Goal: Task Accomplishment & Management: Manage account settings

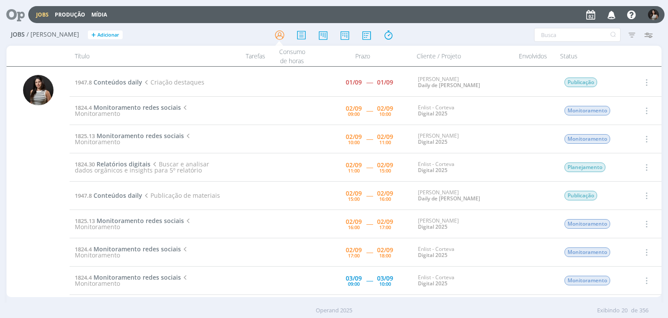
click at [645, 111] on icon "button" at bounding box center [646, 110] width 10 height 10
click at [662, 97] on div "Jobs / [PERSON_NAME] + Adicionar Filtros Filtrar [GEOGRAPHIC_DATA] Tipo Jobs e …" at bounding box center [334, 173] width 668 height 298
click at [662, 69] on icon at bounding box center [661, 65] width 16 height 17
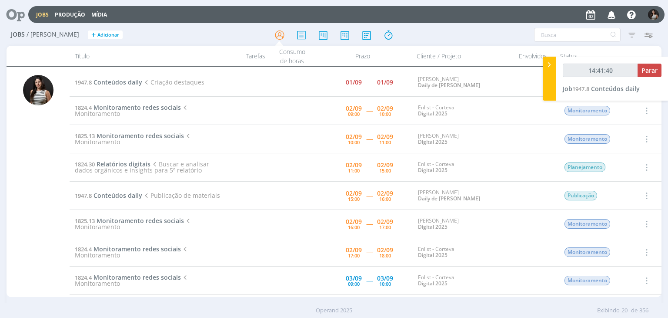
type input "14:41:41"
click at [654, 71] on span "Parar" at bounding box center [650, 70] width 16 height 8
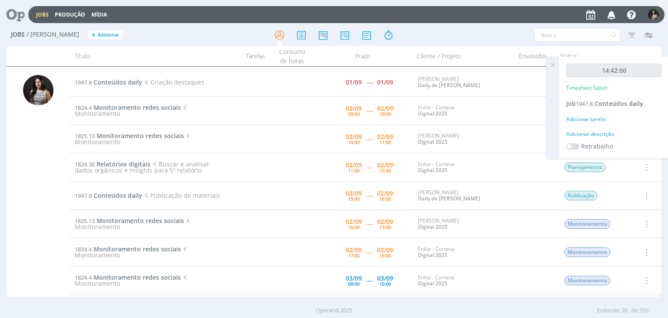
click at [551, 64] on icon at bounding box center [553, 65] width 16 height 17
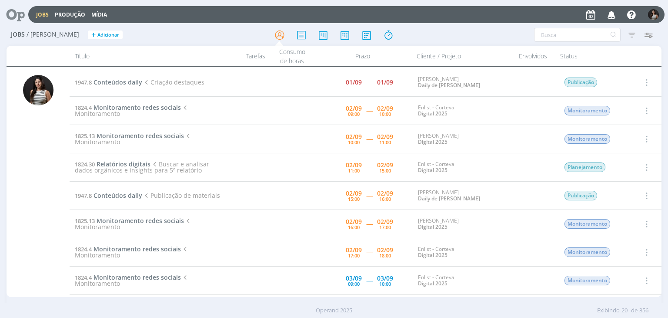
click at [645, 192] on icon "button" at bounding box center [646, 195] width 10 height 10
click at [643, 107] on icon "button" at bounding box center [646, 110] width 10 height 10
click at [613, 168] on link "Iniciar timesheet" at bounding box center [621, 167] width 69 height 14
click at [129, 80] on span "Conteúdos daily" at bounding box center [118, 82] width 49 height 8
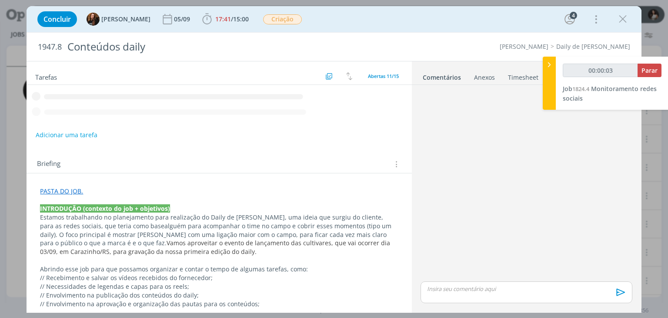
type input "00:00:04"
click at [553, 77] on div at bounding box center [549, 83] width 13 height 53
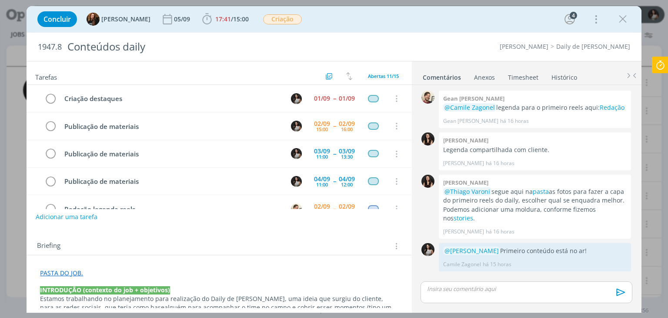
click at [530, 72] on link "Timesheet" at bounding box center [523, 75] width 31 height 13
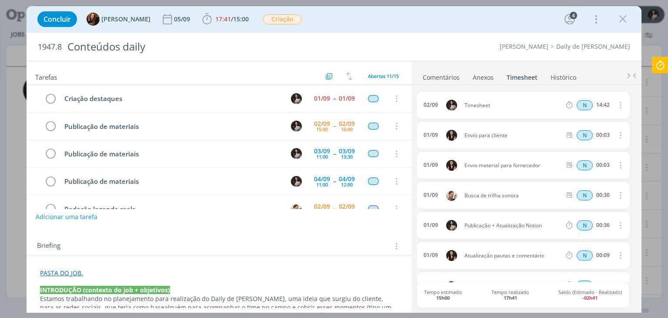
click at [617, 105] on icon "dialog" at bounding box center [620, 105] width 10 height 10
click at [597, 117] on link "Excluir" at bounding box center [595, 120] width 69 height 14
click at [609, 105] on button "Sim" at bounding box center [612, 106] width 17 height 10
click at [222, 17] on span "02:59" at bounding box center [223, 19] width 16 height 8
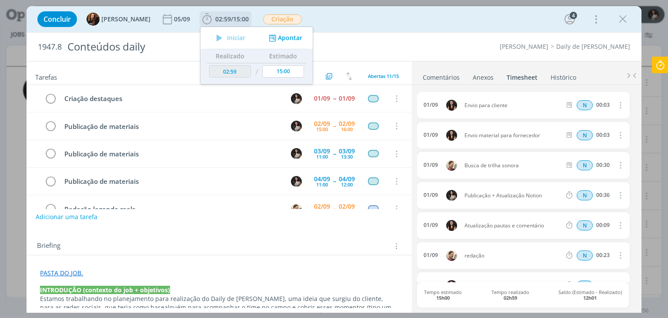
click at [284, 38] on button "Apontar" at bounding box center [285, 38] width 36 height 9
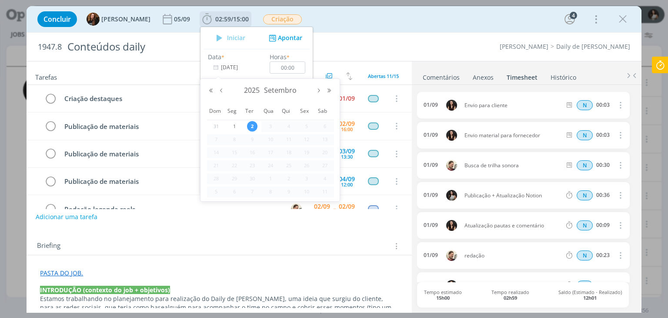
click at [233, 68] on input "[DATE]" at bounding box center [235, 67] width 54 height 12
click at [235, 127] on span "1" at bounding box center [234, 126] width 10 height 10
type input "[DATE]"
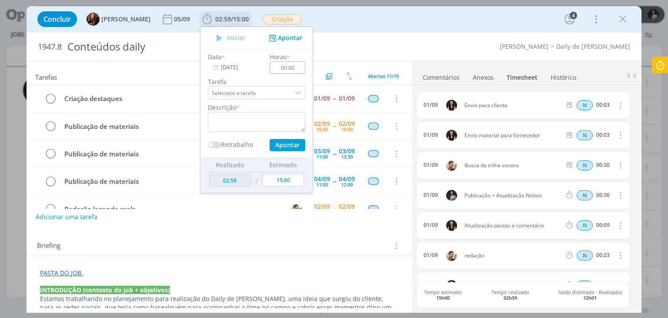
click at [283, 67] on input "00:00" at bounding box center [288, 67] width 36 height 12
type input "00:10"
click at [253, 122] on textarea "dialog" at bounding box center [256, 122] width 97 height 20
type textarea "Criação e atualização destaque"
click at [281, 145] on button "Apontar" at bounding box center [288, 145] width 36 height 12
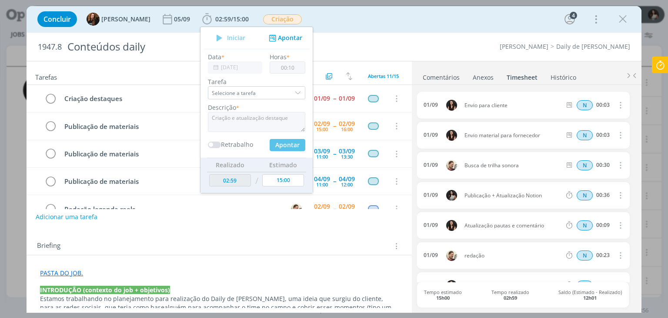
type input "03:09"
type input "[DATE]"
type input "00:00"
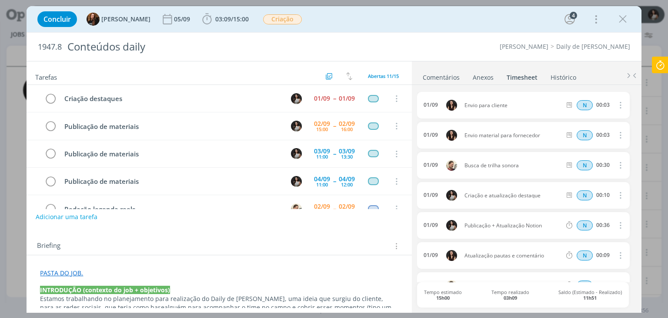
click at [444, 76] on link "Comentários" at bounding box center [441, 75] width 38 height 13
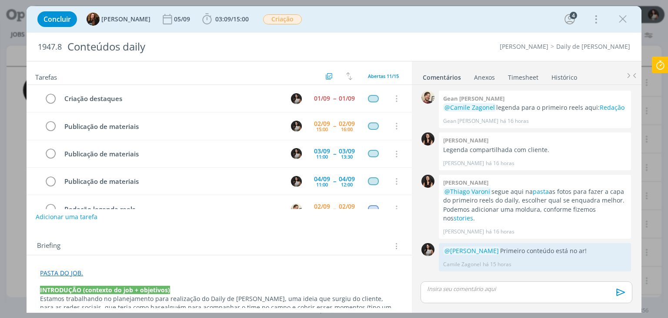
click at [465, 296] on div "dialog" at bounding box center [526, 292] width 211 height 22
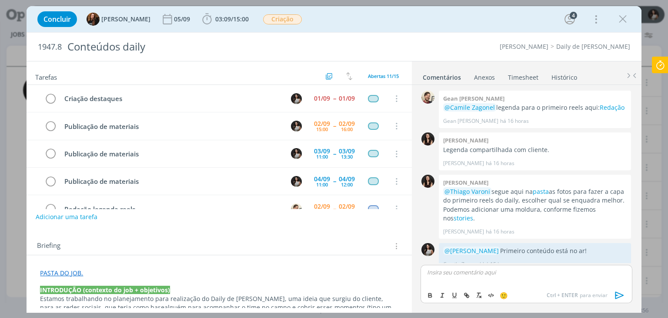
scroll to position [10, 0]
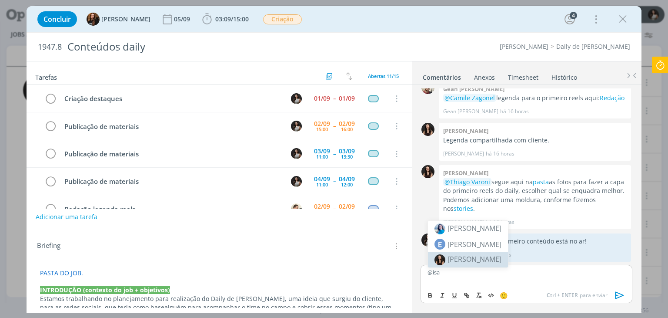
click at [481, 263] on span "[PERSON_NAME]" at bounding box center [475, 259] width 54 height 10
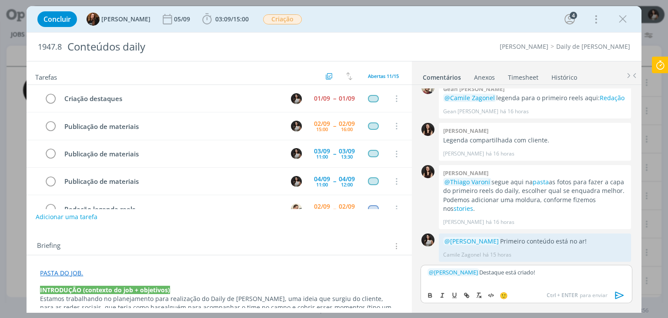
click at [618, 294] on icon "dialog" at bounding box center [620, 294] width 13 height 13
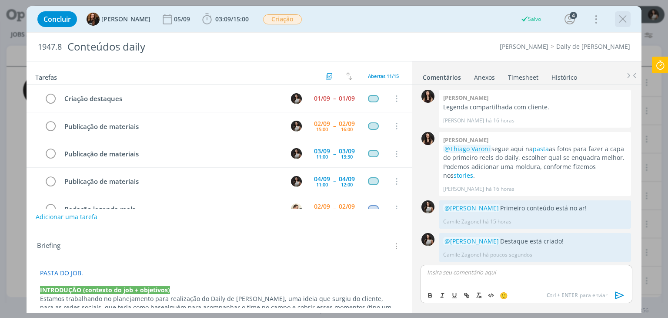
click at [624, 22] on icon "dialog" at bounding box center [623, 19] width 13 height 13
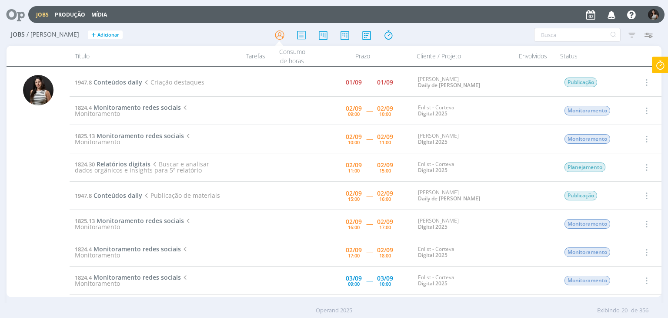
click at [647, 80] on icon "button" at bounding box center [646, 82] width 10 height 10
click at [620, 115] on link "Concluir" at bounding box center [621, 111] width 69 height 14
